Goal: Communication & Community: Ask a question

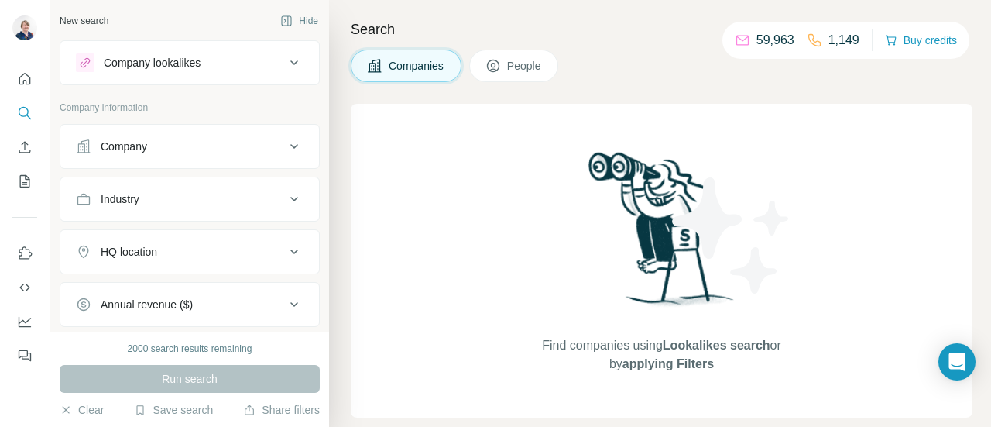
click at [533, 75] on button "People" at bounding box center [514, 66] width 90 height 33
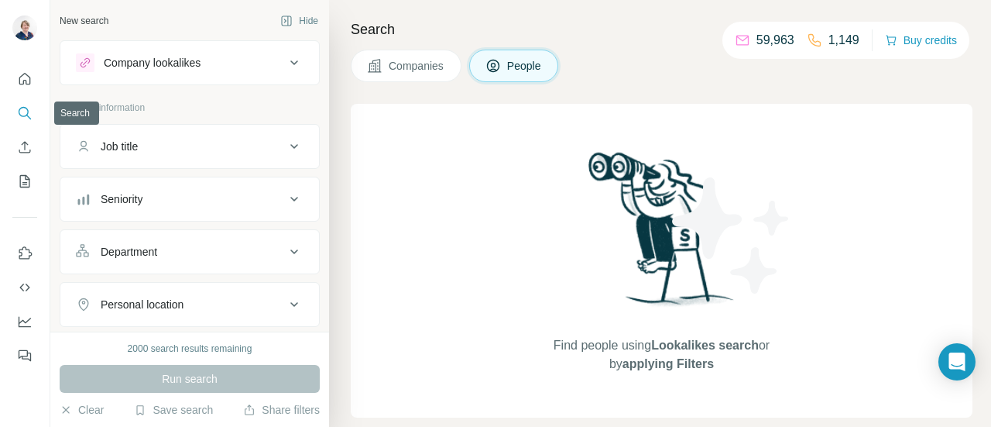
click at [26, 115] on icon "Search" at bounding box center [24, 112] width 10 height 10
click at [26, 84] on icon "Quick start" at bounding box center [25, 79] width 12 height 12
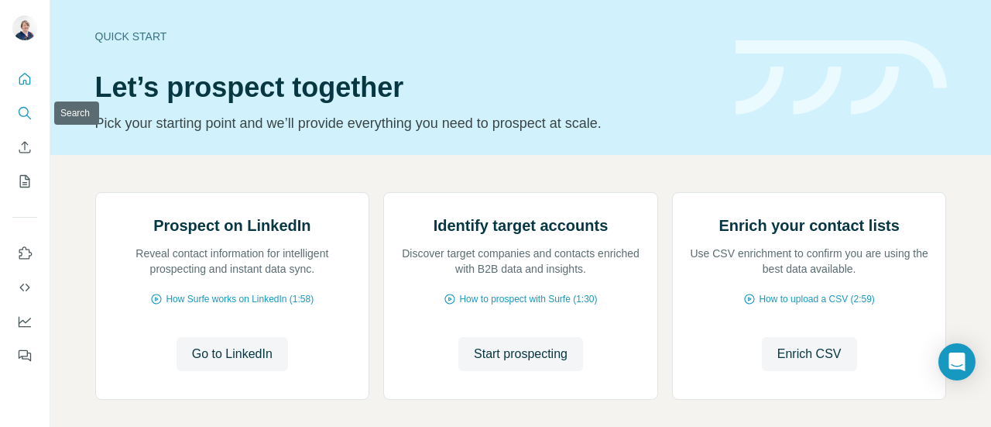
click at [20, 118] on icon "Search" at bounding box center [24, 112] width 15 height 15
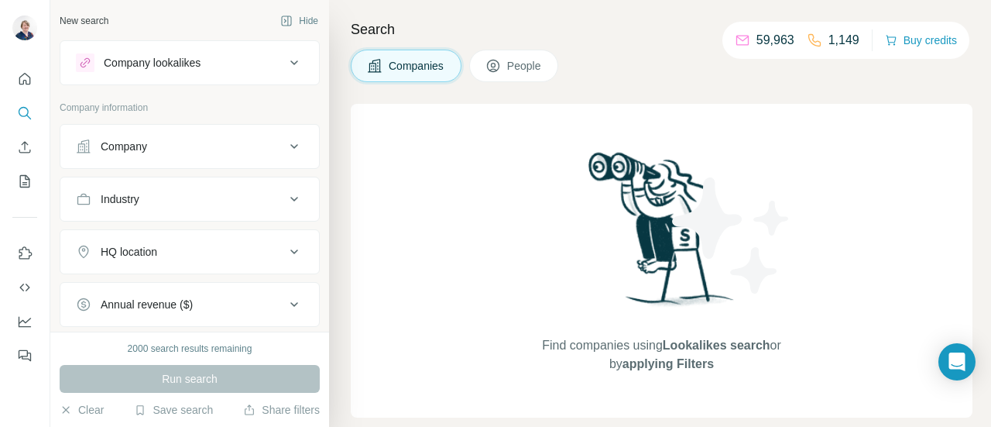
click at [258, 66] on div "Company lookalikes" at bounding box center [180, 62] width 209 height 19
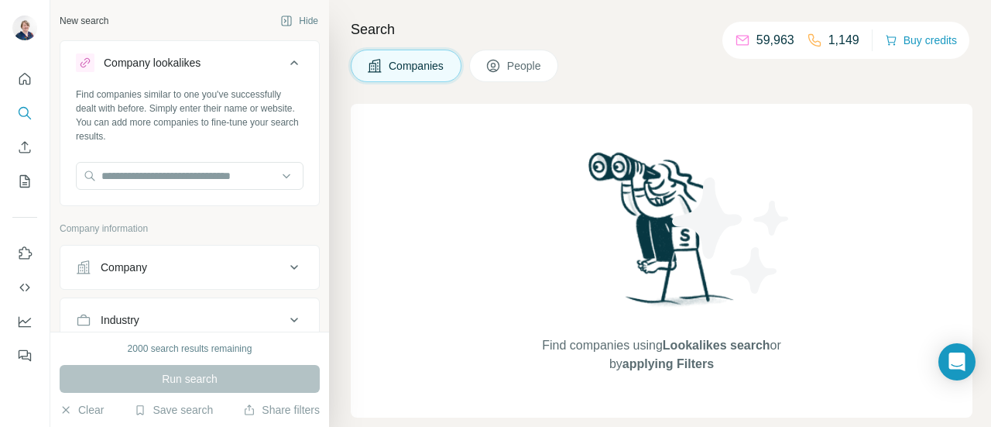
click at [285, 68] on icon at bounding box center [294, 62] width 19 height 19
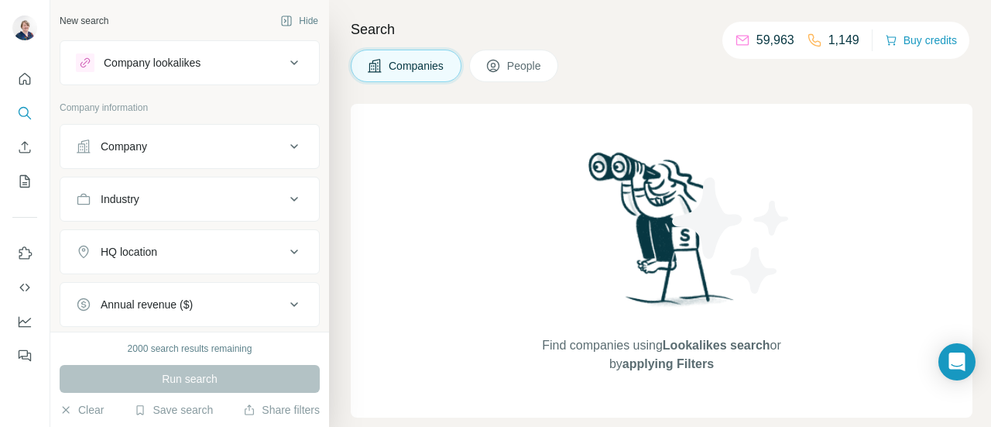
click at [514, 67] on span "People" at bounding box center [525, 65] width 36 height 15
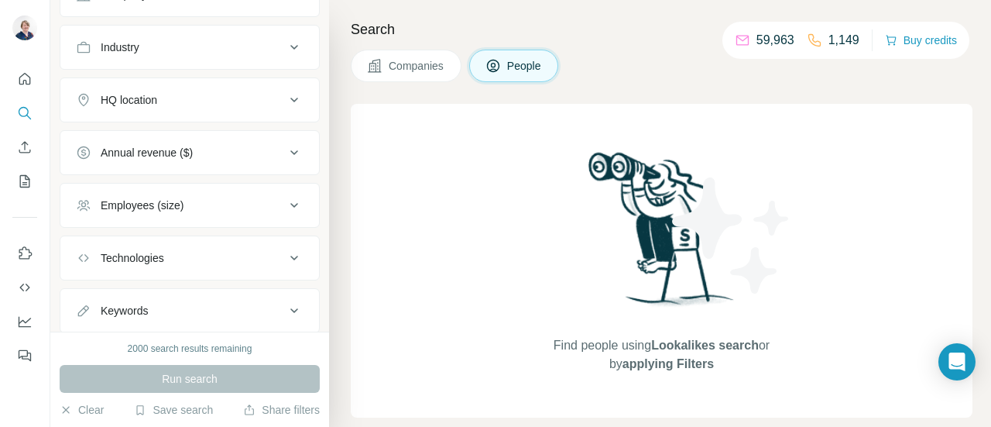
scroll to position [431, 0]
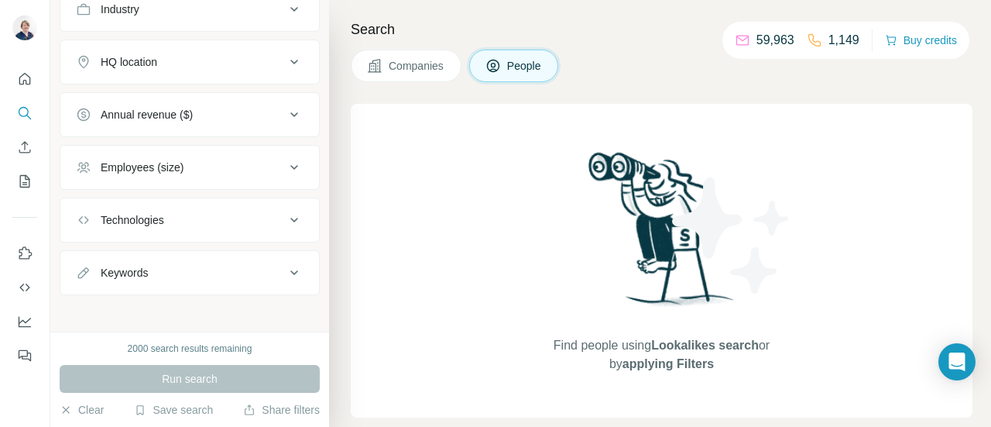
click at [231, 270] on div "Keywords" at bounding box center [180, 272] width 209 height 15
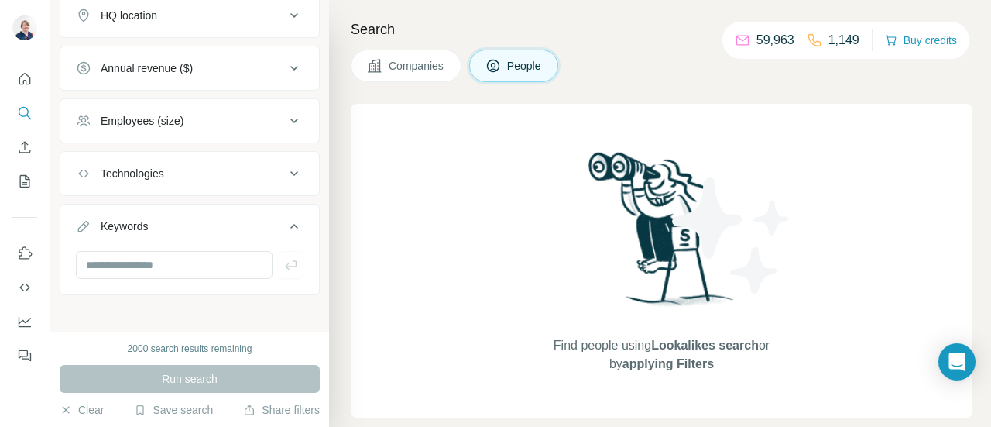
scroll to position [0, 0]
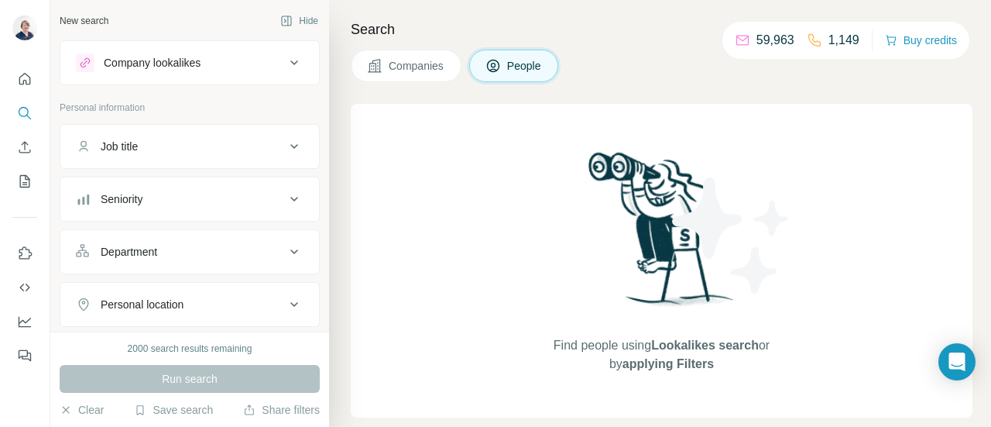
click at [285, 70] on icon at bounding box center [294, 62] width 19 height 19
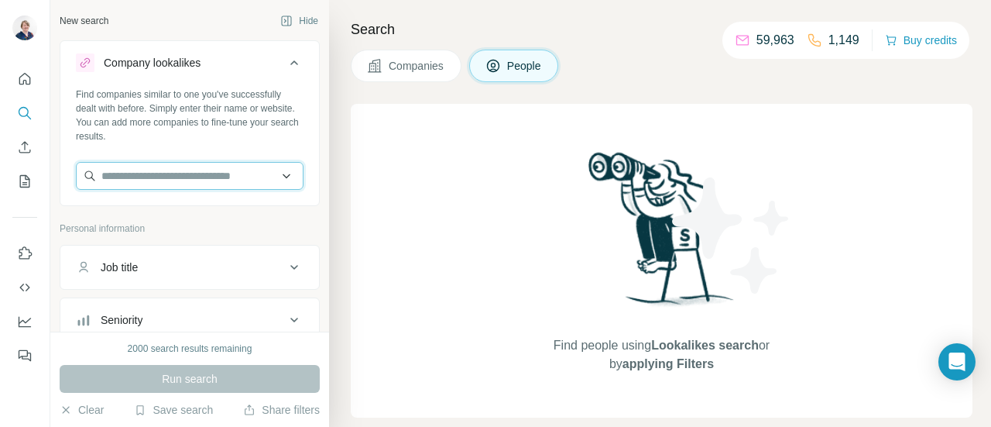
click at [275, 176] on input "text" at bounding box center [190, 176] width 228 height 28
click at [226, 181] on input "text" at bounding box center [190, 176] width 228 height 28
click at [285, 57] on icon at bounding box center [294, 62] width 19 height 19
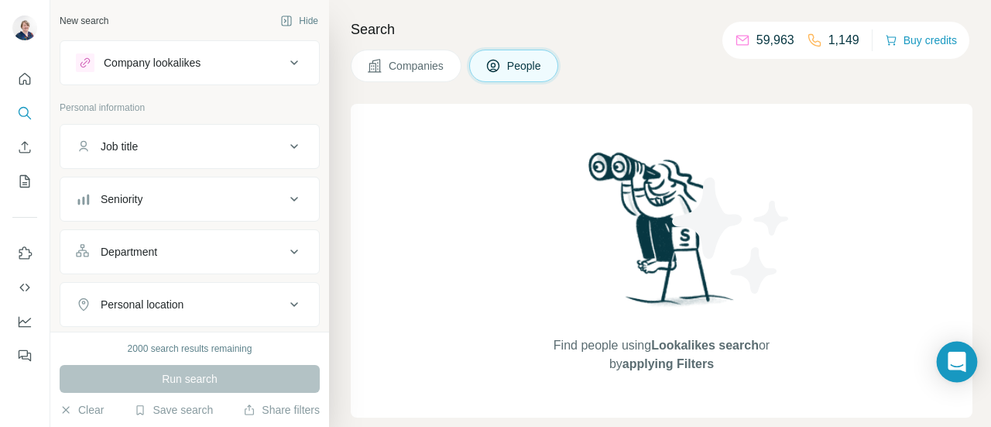
click at [954, 374] on div "Open Intercom Messenger" at bounding box center [957, 361] width 41 height 41
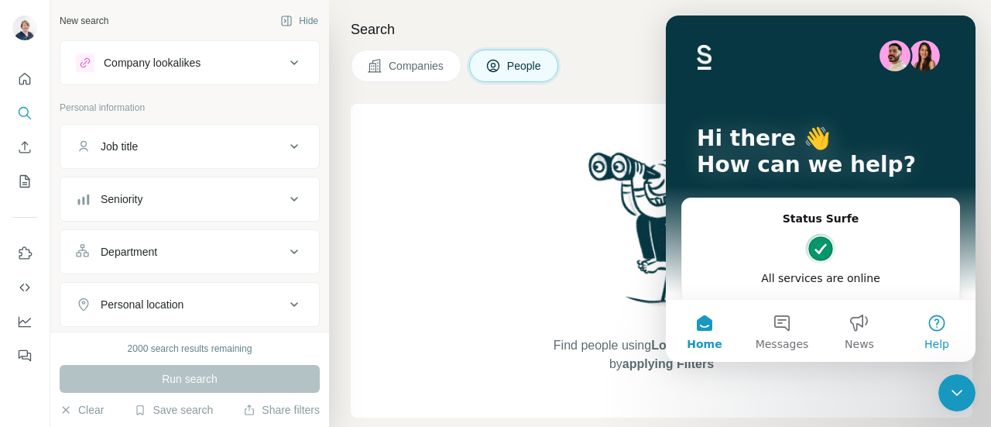
click at [944, 323] on button "Help" at bounding box center [936, 331] width 77 height 62
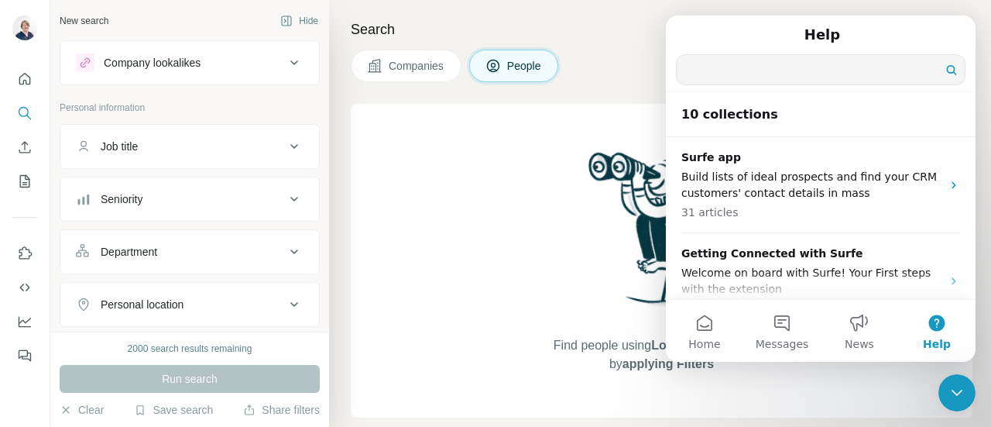
click at [769, 69] on input "Search for help" at bounding box center [821, 69] width 288 height 29
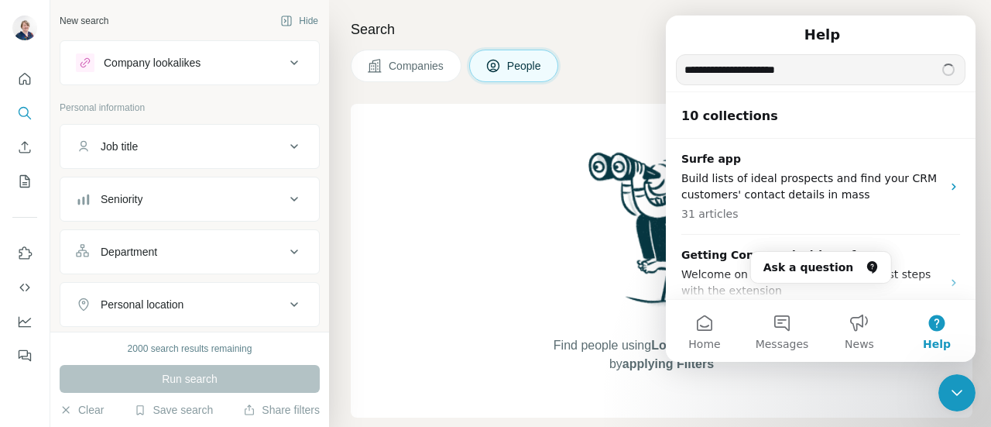
type input "**********"
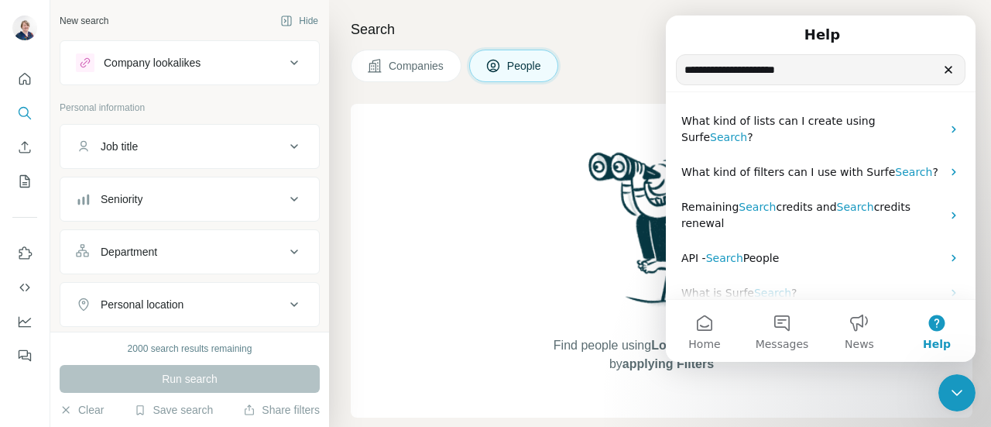
drag, startPoint x: 972, startPoint y: 163, endPoint x: 1650, endPoint y: 94, distance: 681.6
click at [788, 331] on button "Messages" at bounding box center [781, 331] width 77 height 62
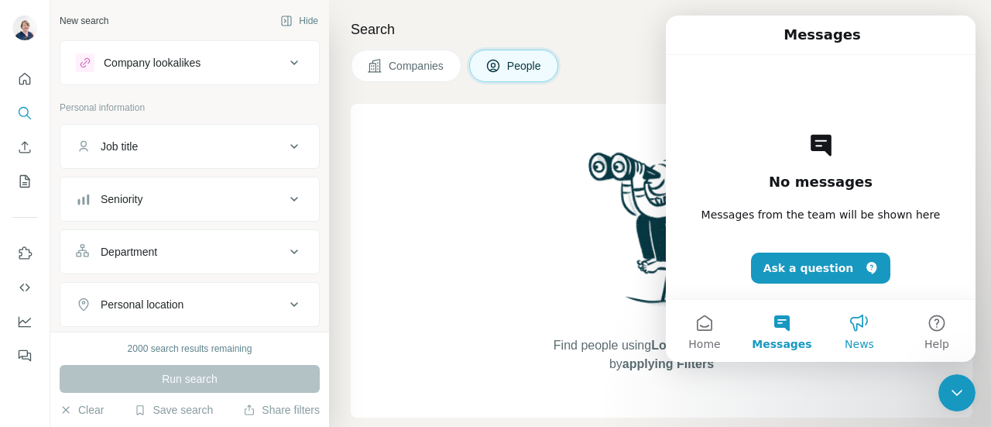
click at [862, 332] on button "News" at bounding box center [859, 331] width 77 height 62
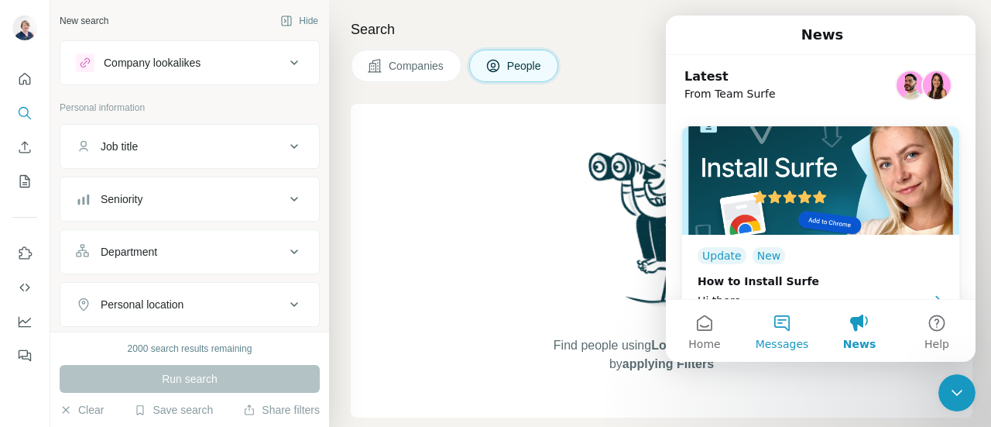
click at [777, 335] on button "Messages" at bounding box center [781, 331] width 77 height 62
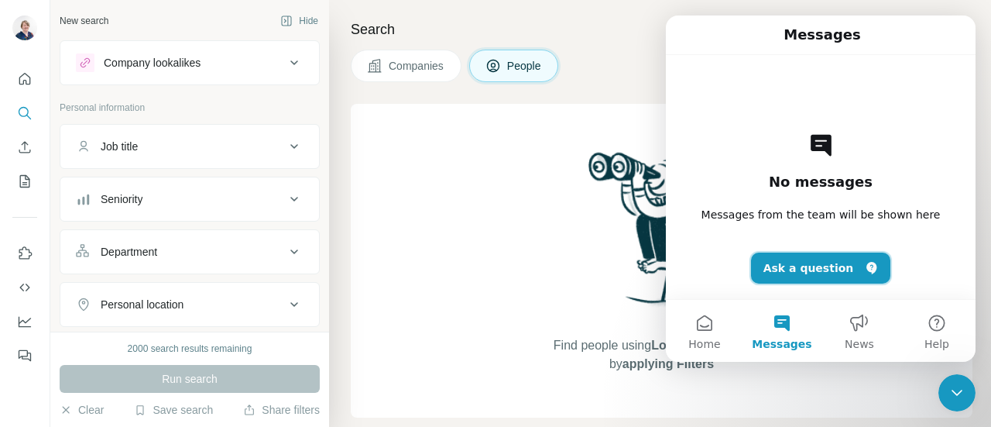
click at [816, 265] on button "Ask a question" at bounding box center [821, 267] width 140 height 31
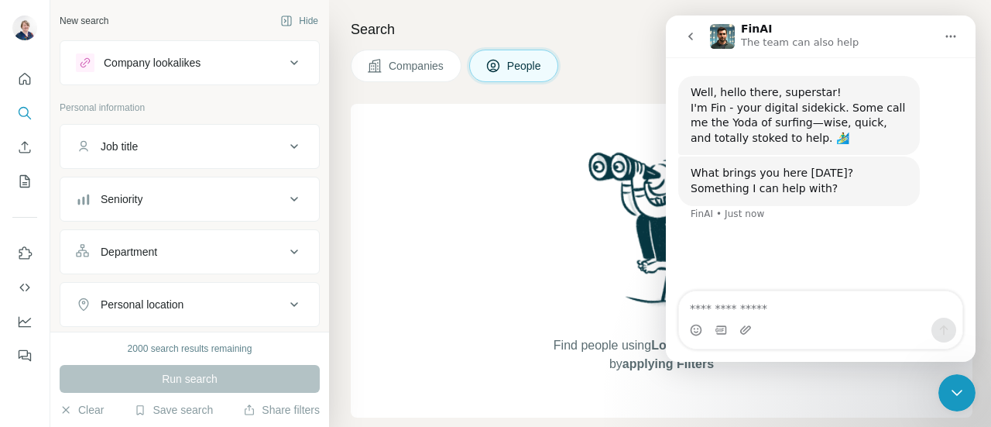
click at [769, 310] on textarea "Ask a question…" at bounding box center [820, 304] width 283 height 26
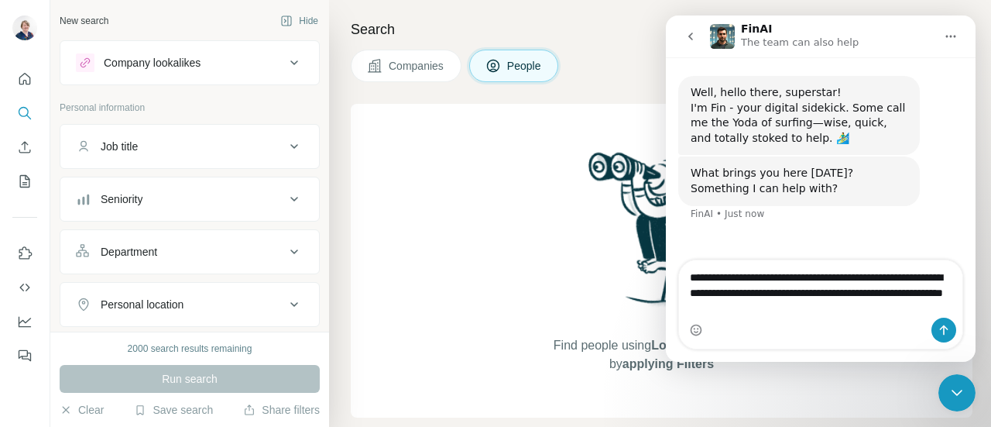
type textarea "**********"
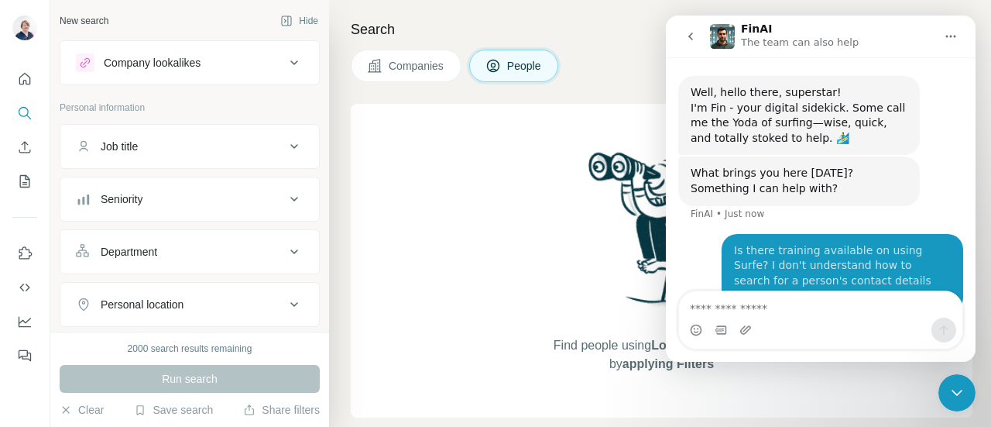
scroll to position [53, 0]
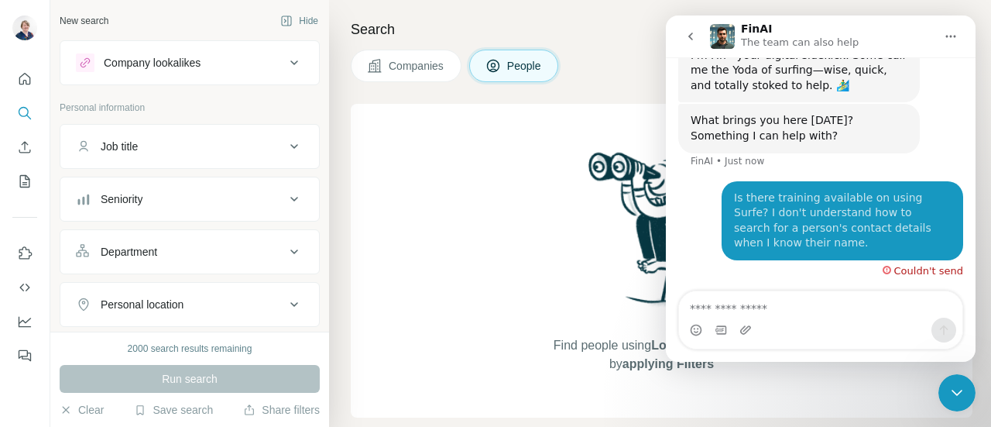
click at [921, 269] on div "Couldn't send" at bounding box center [928, 271] width 69 height 10
click at [508, 151] on div "Find people using Lookalikes search or by applying Filters" at bounding box center [662, 260] width 622 height 313
click at [18, 358] on icon "Feedback" at bounding box center [24, 355] width 15 height 15
click at [17, 257] on icon "Use Surfe on LinkedIn" at bounding box center [24, 252] width 15 height 15
